Goal: Task Accomplishment & Management: Complete application form

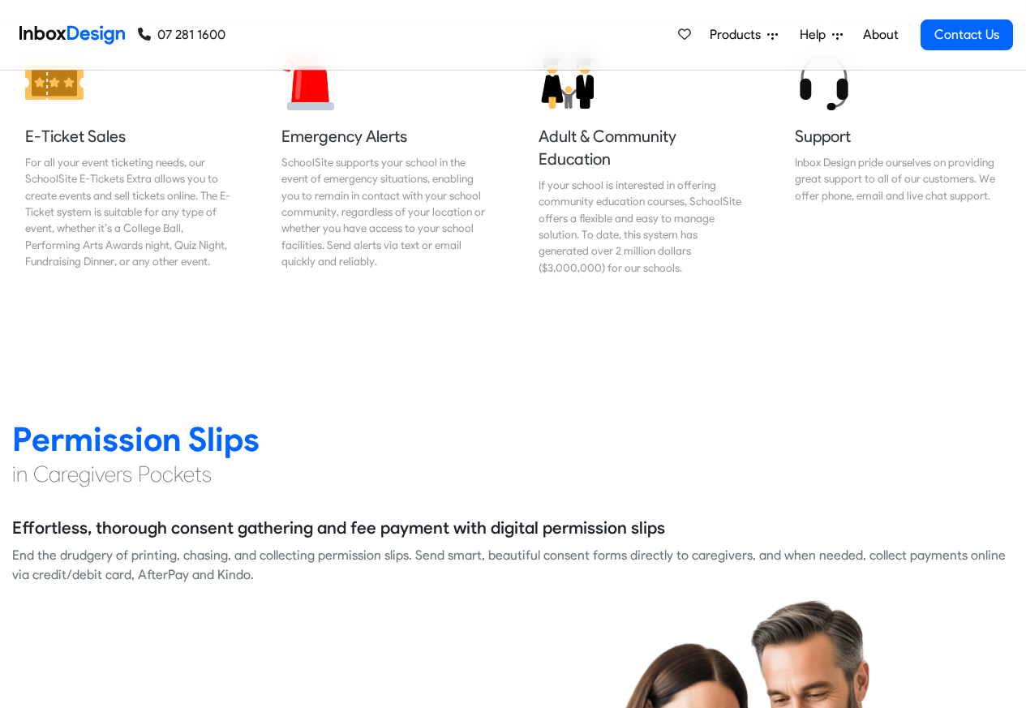
scroll to position [2241, 0]
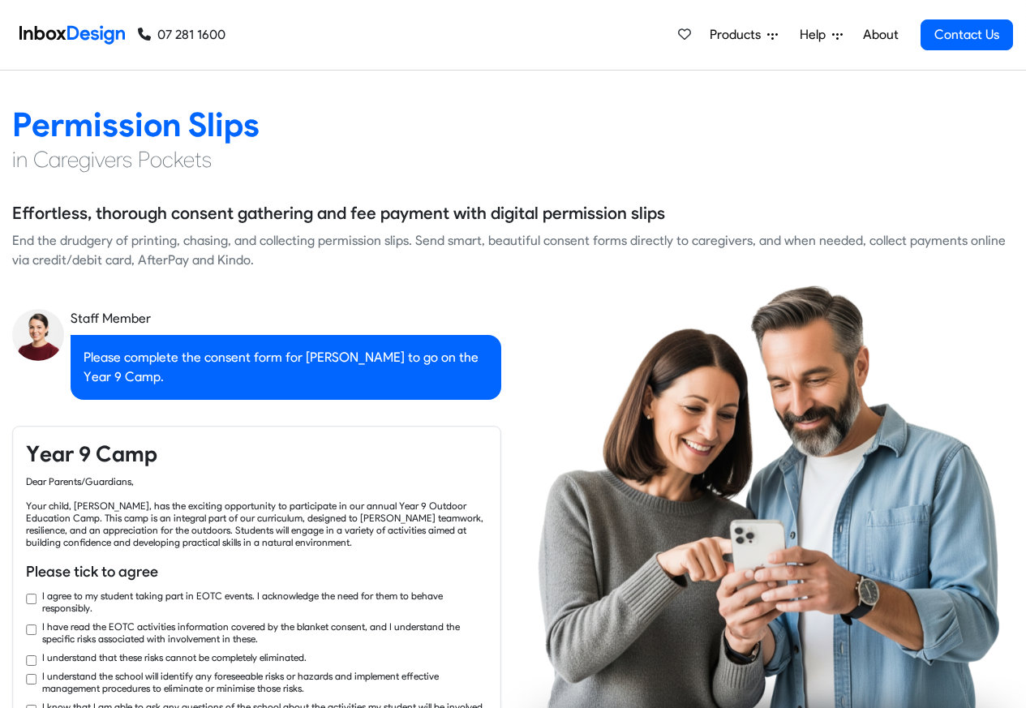
checkbox input "true"
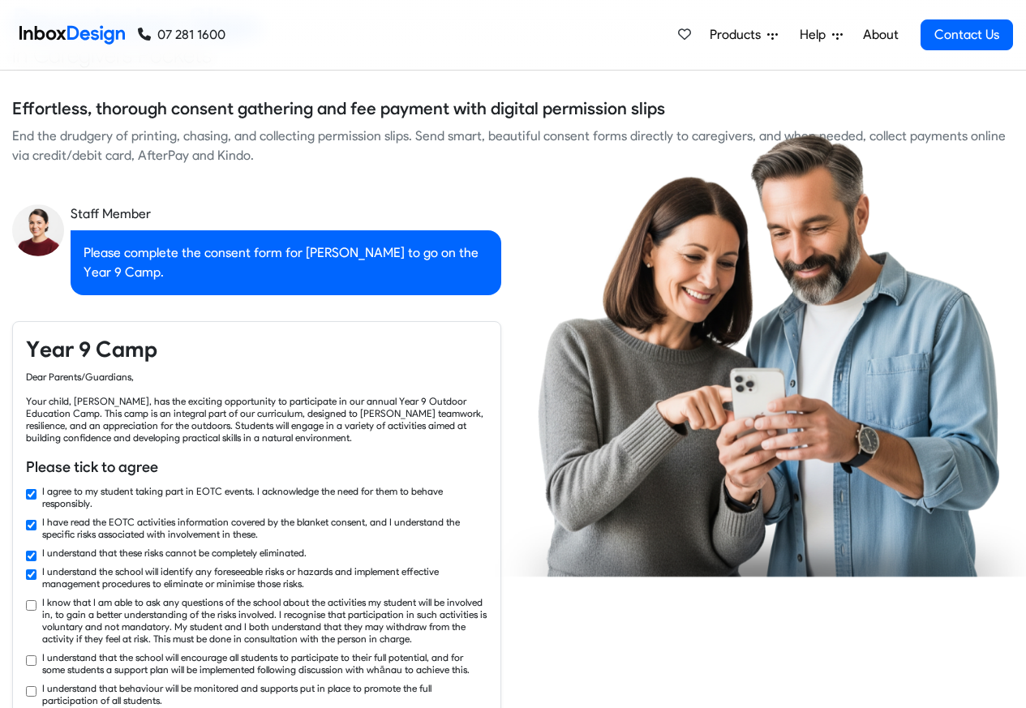
checkbox input "true"
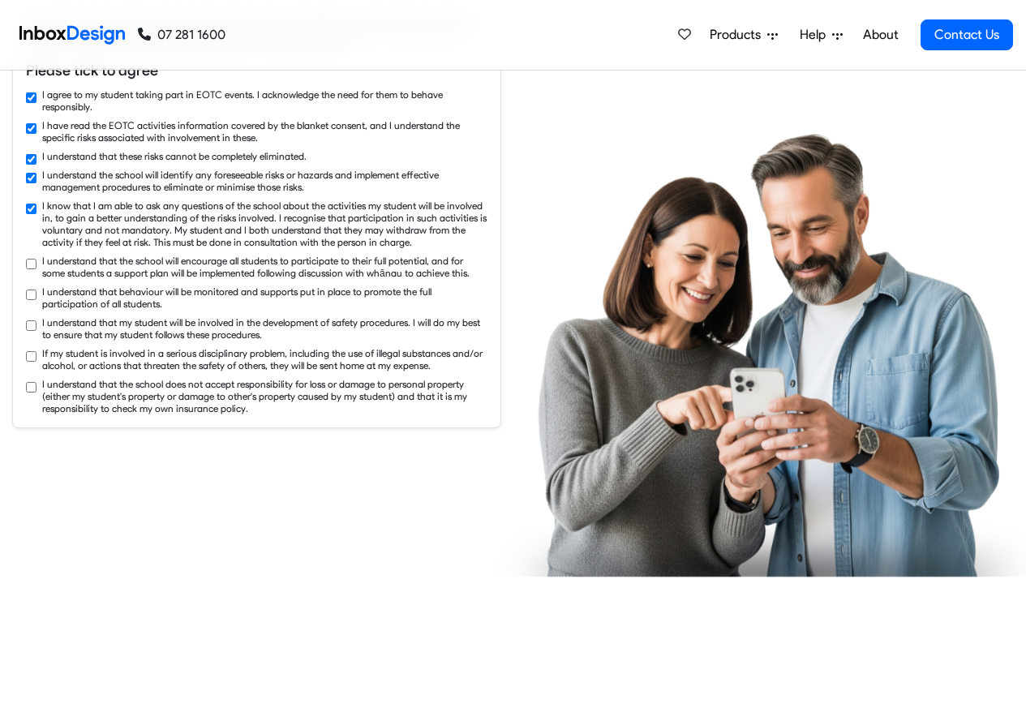
checkbox input "true"
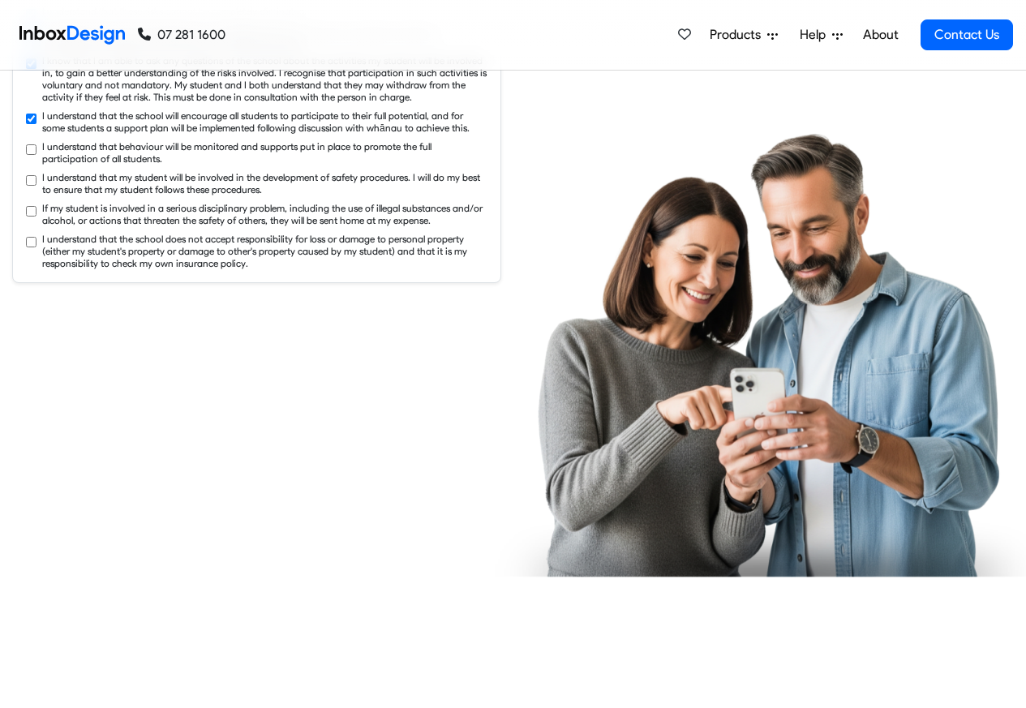
checkbox input "true"
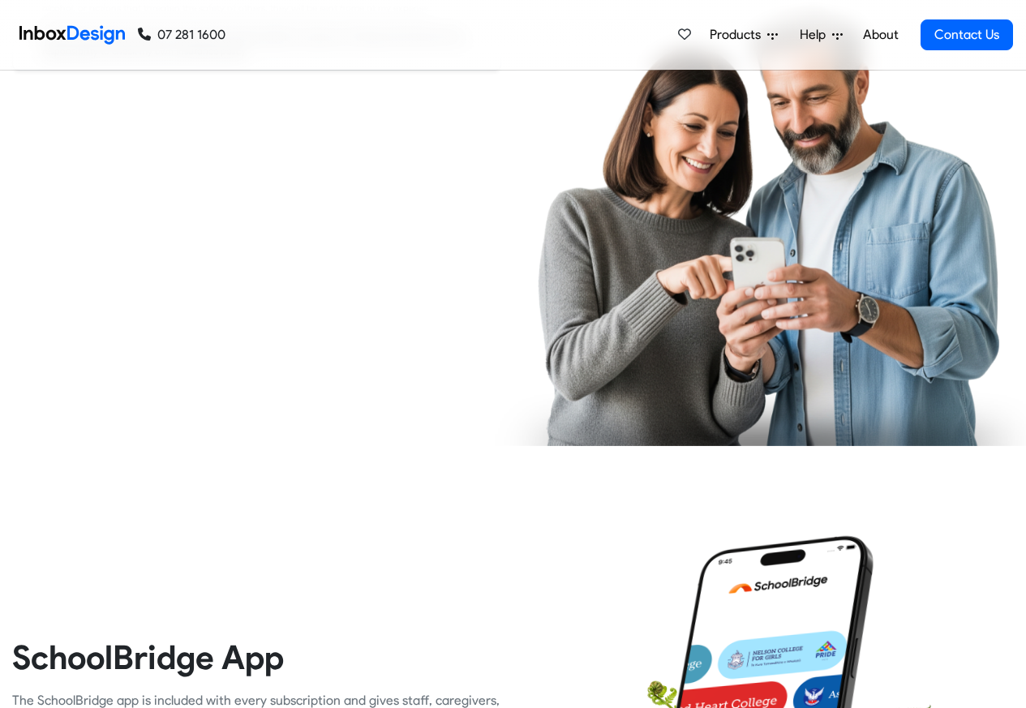
scroll to position [3215, 0]
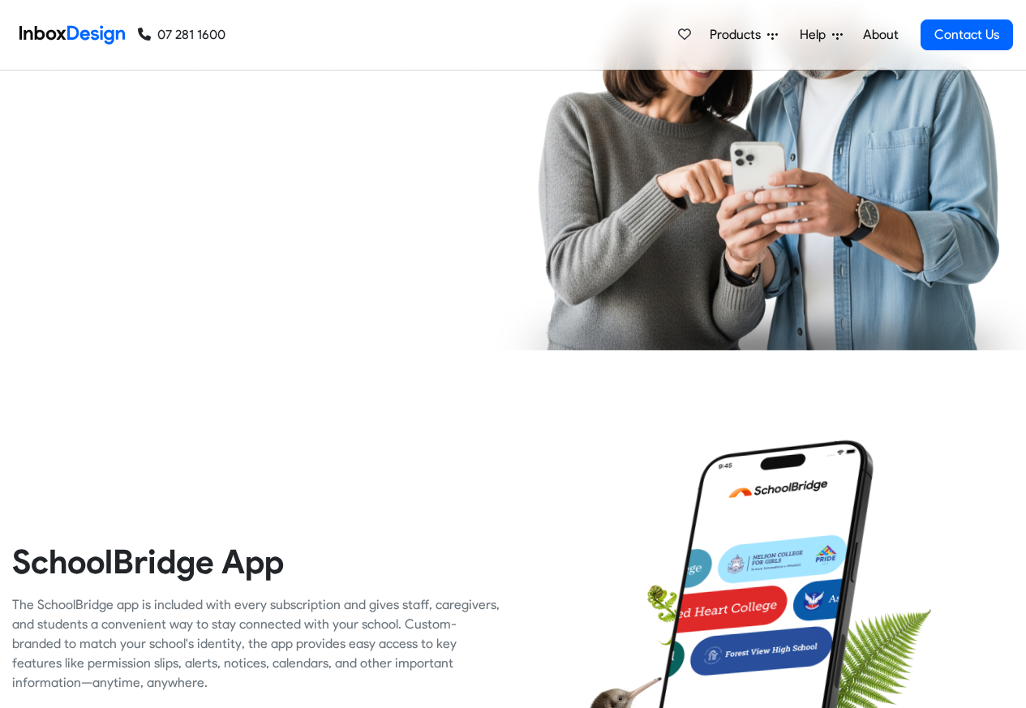
checkbox input "true"
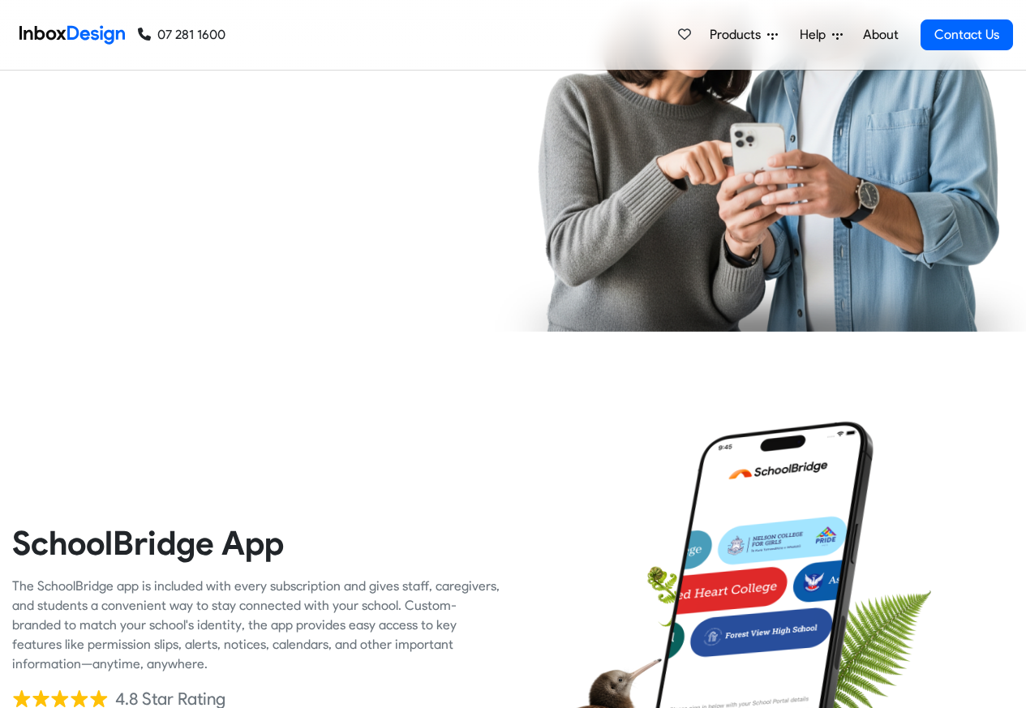
checkbox input "true"
